Goal: Navigation & Orientation: Find specific page/section

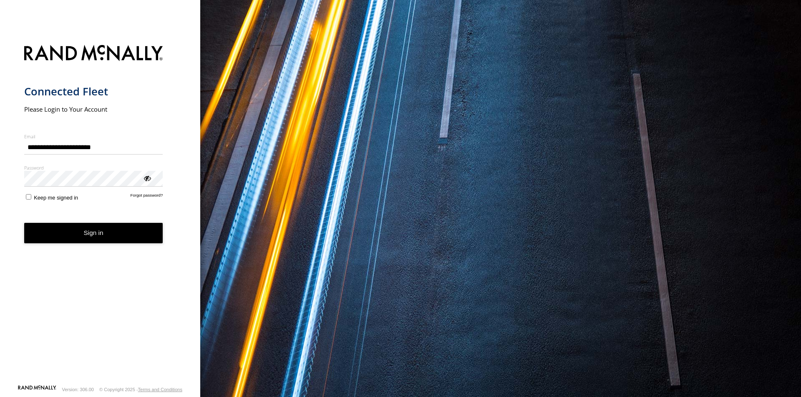
click at [24, 223] on button "Sign in" at bounding box center [93, 233] width 139 height 20
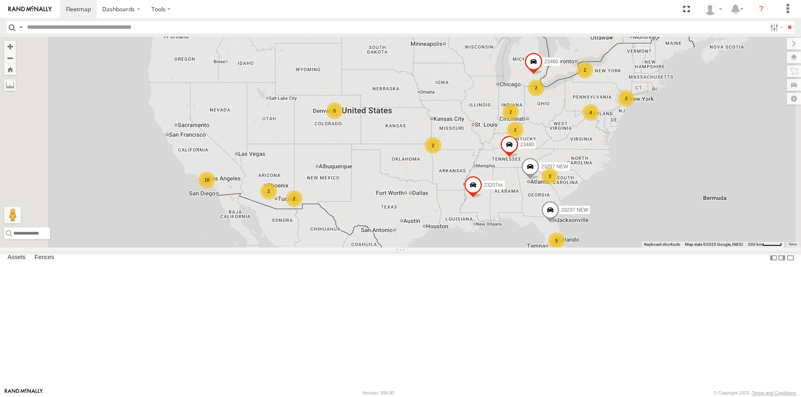
drag, startPoint x: 388, startPoint y: 136, endPoint x: 415, endPoint y: 158, distance: 34.7
click at [414, 158] on div "23207xx 5 2 16 2 4 23207 NEW 2 2 23237 NEW 2 2 3 2 23460 23480 2 5" at bounding box center [400, 142] width 801 height 211
